Goal: Find specific page/section: Find specific page/section

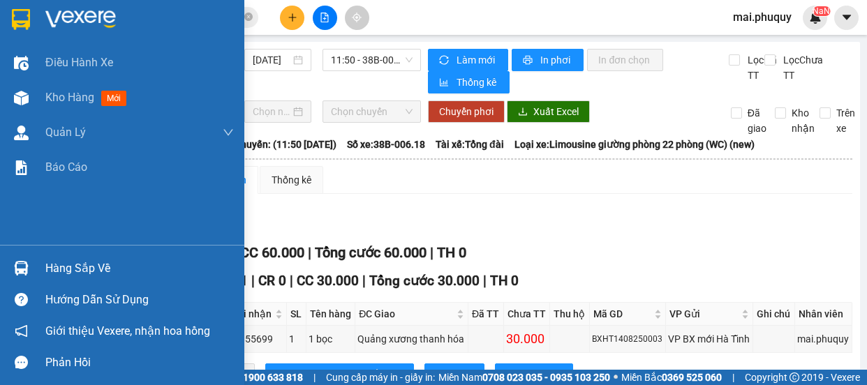
click at [20, 99] on img at bounding box center [21, 98] width 15 height 15
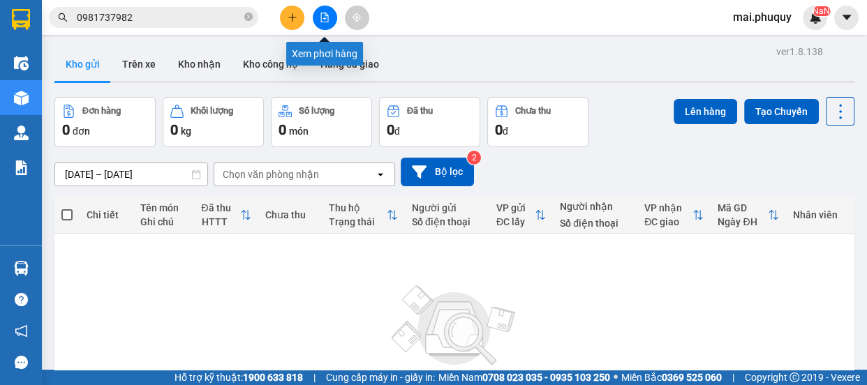
click at [322, 13] on icon "file-add" at bounding box center [325, 18] width 8 height 10
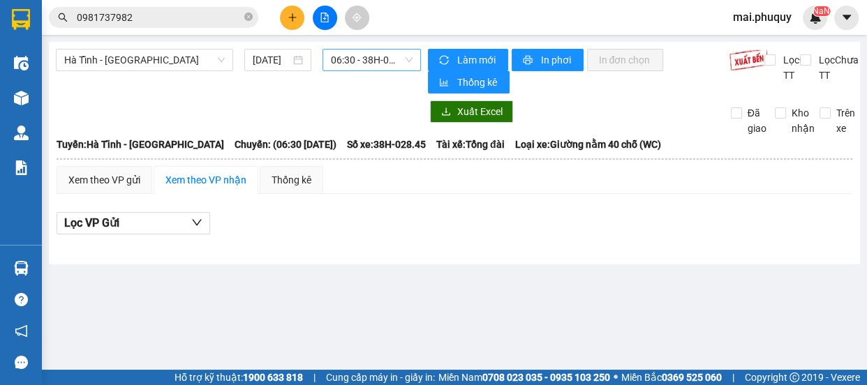
click at [366, 63] on span "06:30 - 38H-028.45" at bounding box center [372, 60] width 82 height 21
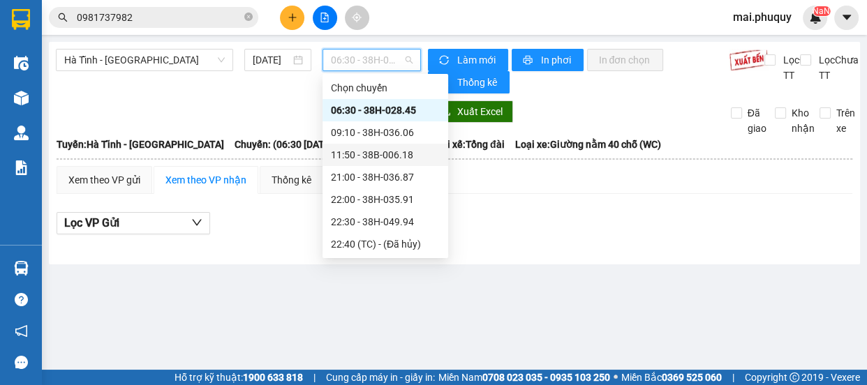
click at [387, 153] on div "11:50 - 38B-006.18" at bounding box center [385, 154] width 109 height 15
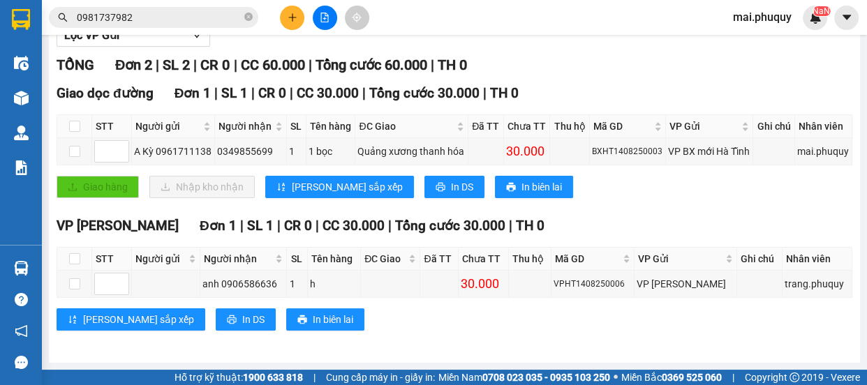
scroll to position [1, 0]
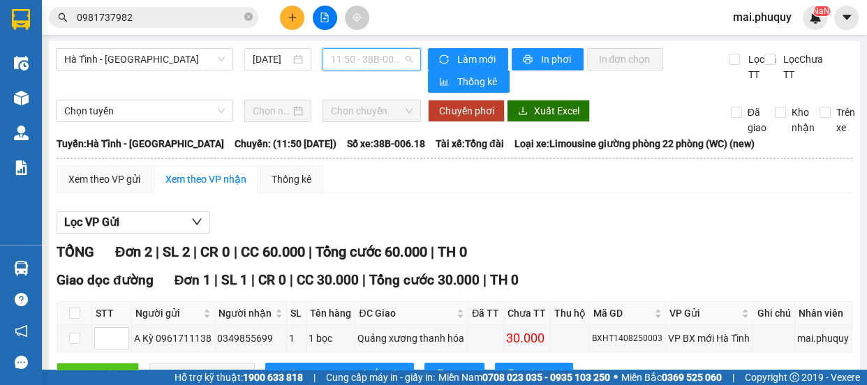
click at [352, 63] on span "11:50 - 38B-006.18" at bounding box center [372, 59] width 82 height 21
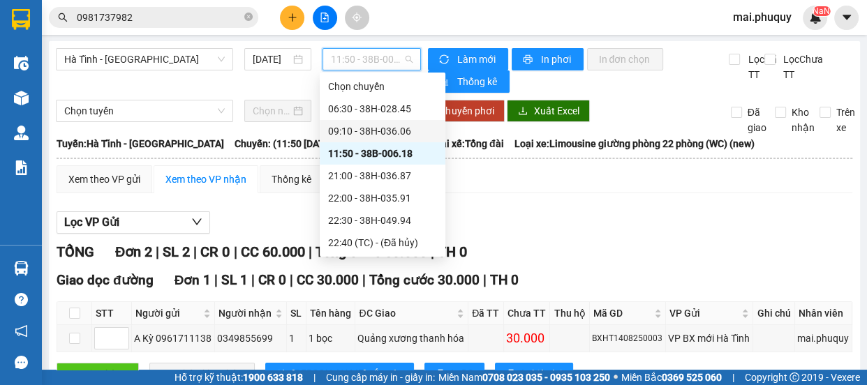
click at [380, 133] on div "09:10 - 38H-036.06" at bounding box center [382, 130] width 109 height 15
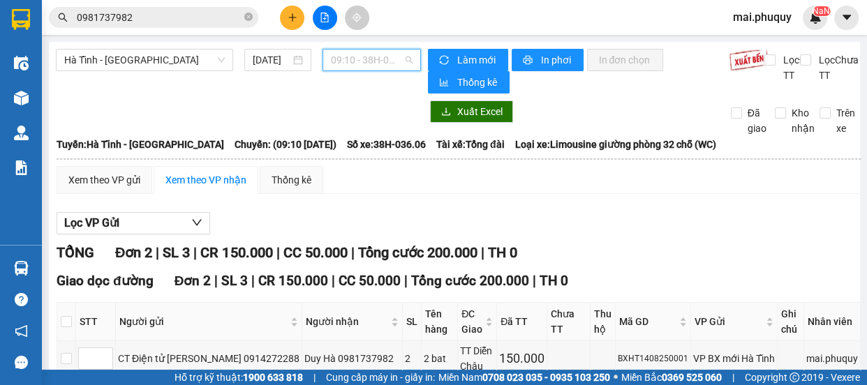
drag, startPoint x: 384, startPoint y: 57, endPoint x: 384, endPoint y: 89, distance: 32.8
click at [384, 57] on span "09:10 - 38H-036.06" at bounding box center [372, 60] width 82 height 21
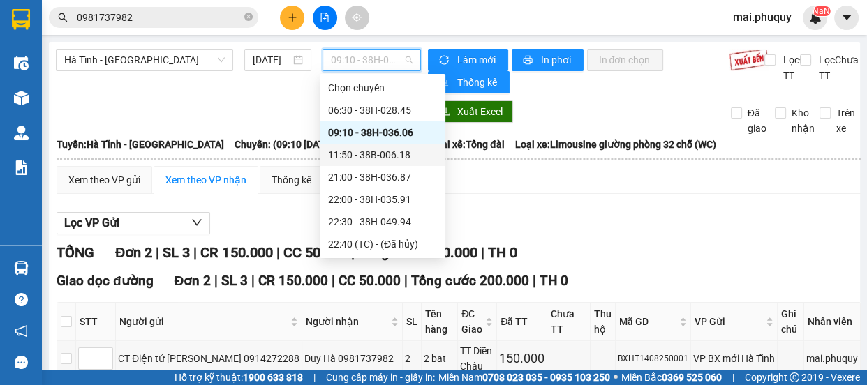
click at [378, 152] on div "11:50 - 38B-006.18" at bounding box center [382, 154] width 109 height 15
